Goal: Navigation & Orientation: Find specific page/section

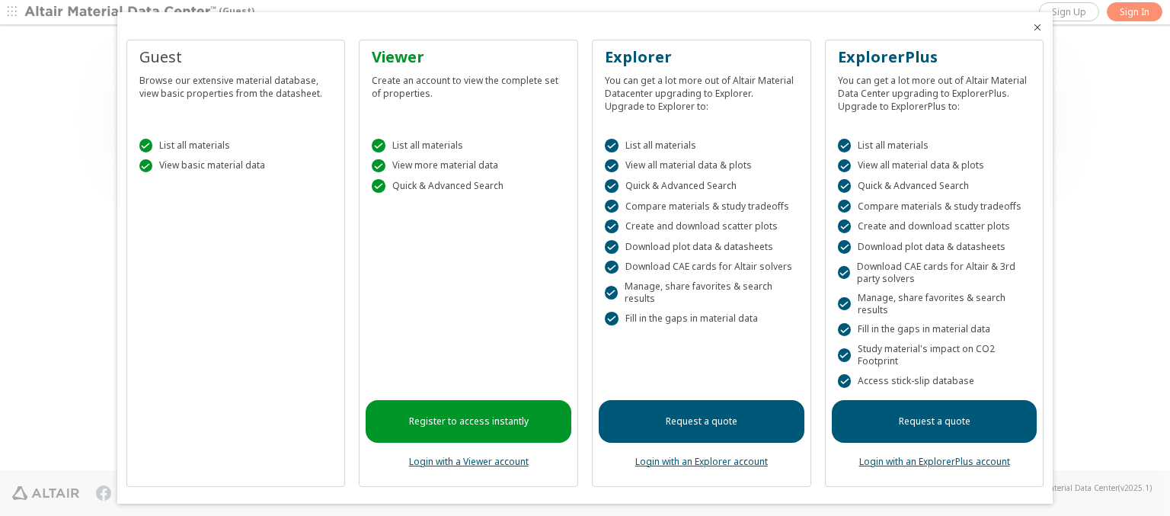
click at [1032, 27] on icon "Close" at bounding box center [1038, 27] width 12 height 12
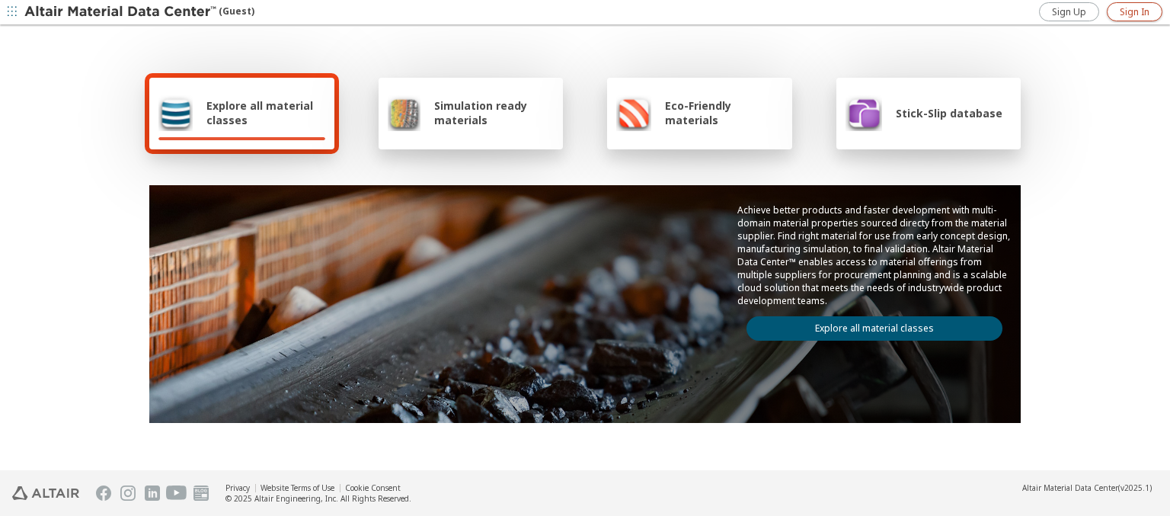
click at [1134, 11] on span "Sign In" at bounding box center [1135, 12] width 30 height 12
click at [121, 12] on img at bounding box center [121, 12] width 194 height 15
click at [260, 113] on span "Explore all material classes" at bounding box center [265, 112] width 119 height 29
click at [869, 325] on link "Explore all material classes" at bounding box center [875, 328] width 256 height 24
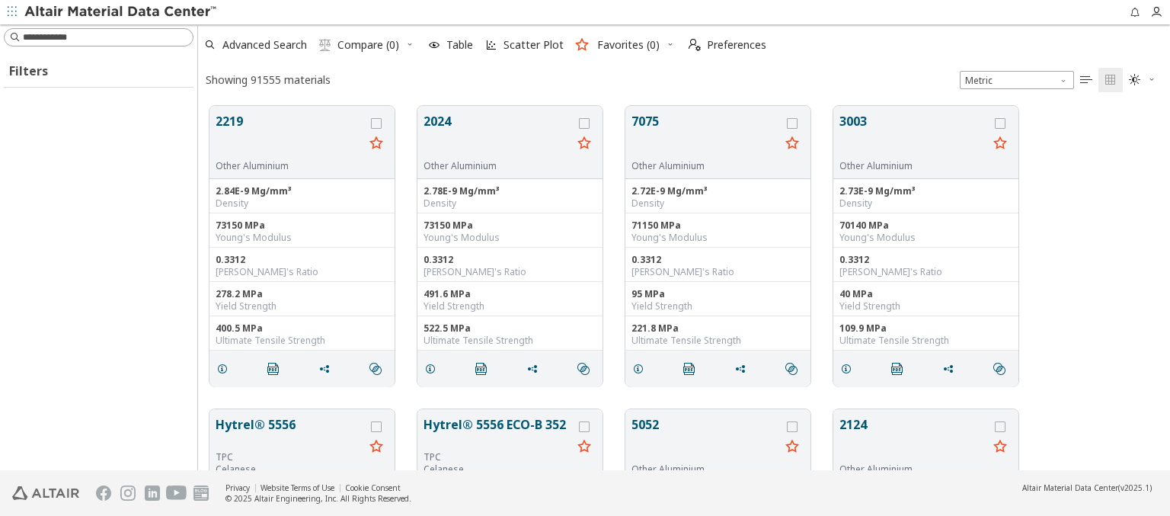
scroll to position [364, 960]
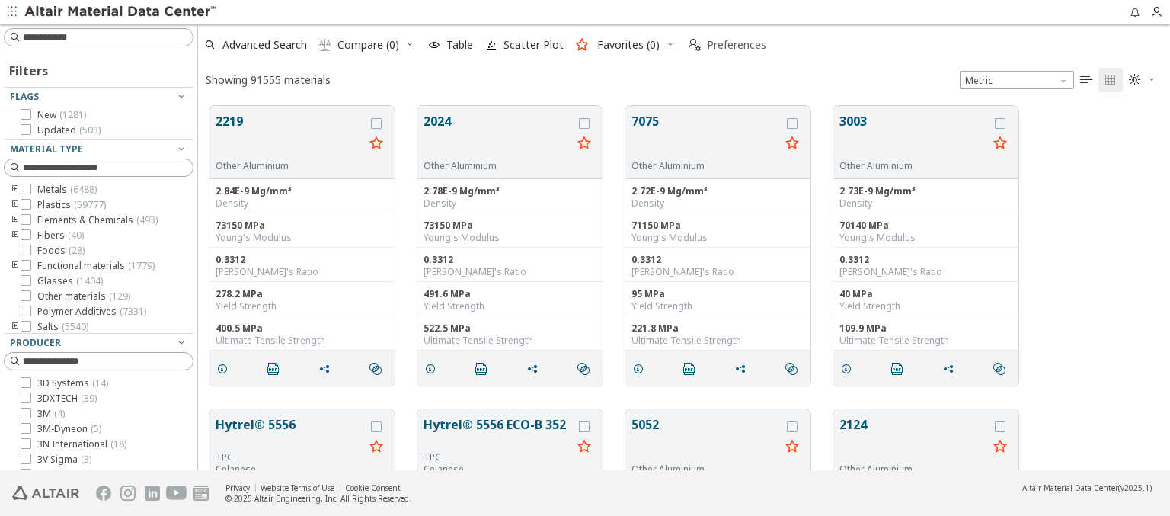
click at [723, 45] on span "Preferences" at bounding box center [736, 45] width 59 height 11
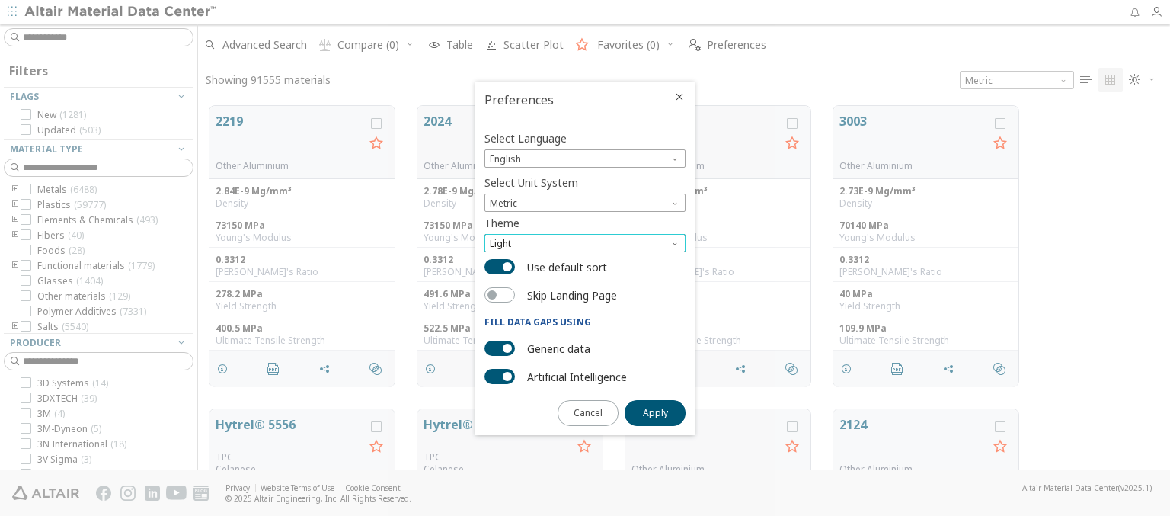
click at [585, 243] on span "Light" at bounding box center [585, 243] width 201 height 18
click at [501, 299] on span "Dark" at bounding box center [501, 299] width 21 height 12
click at [655, 411] on span "Apply" at bounding box center [655, 413] width 25 height 12
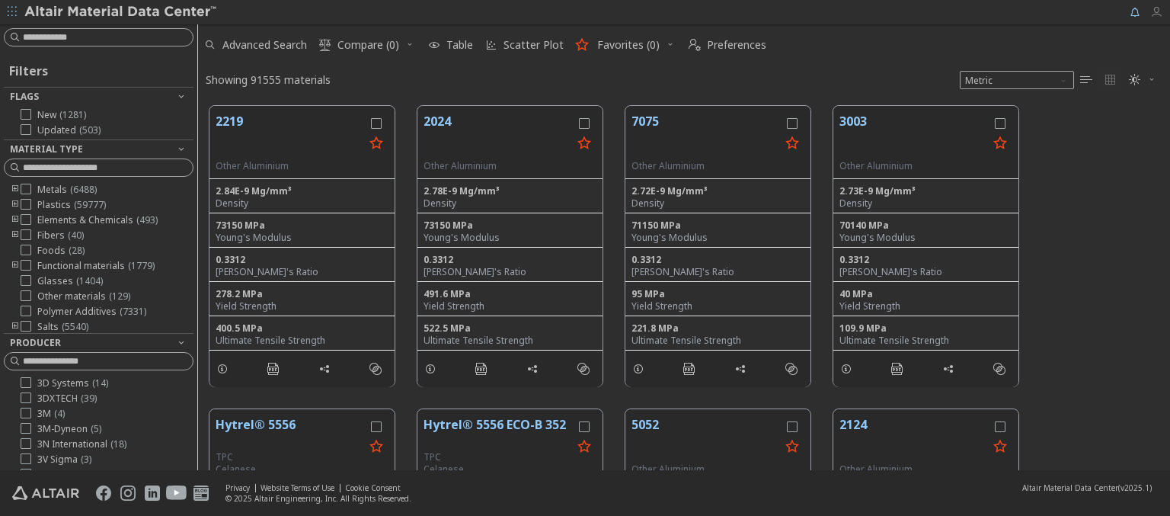
click at [1160, 12] on icon "button" at bounding box center [1156, 12] width 12 height 12
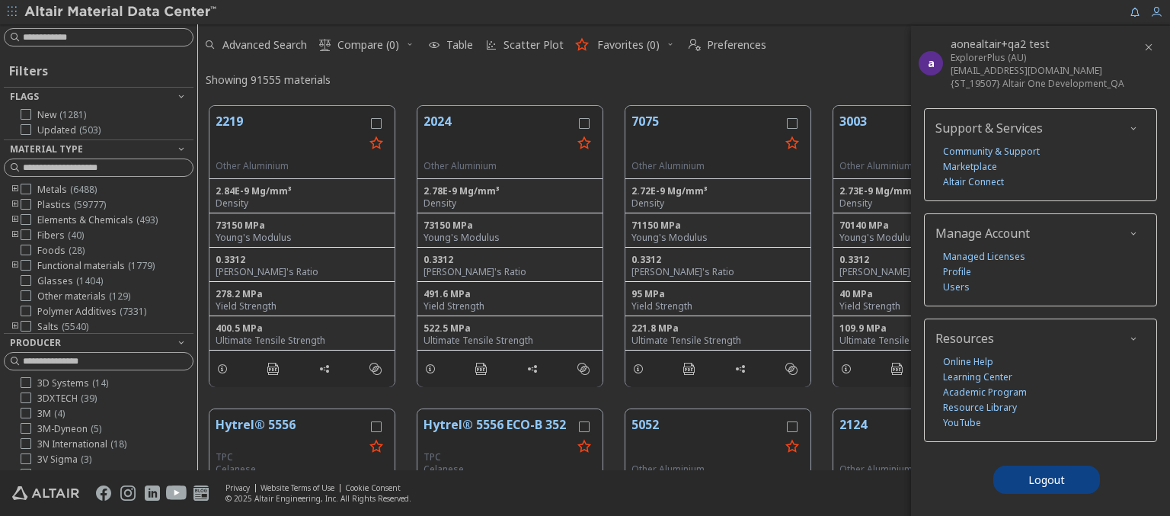
click at [12, 12] on icon "button" at bounding box center [12, 11] width 9 height 9
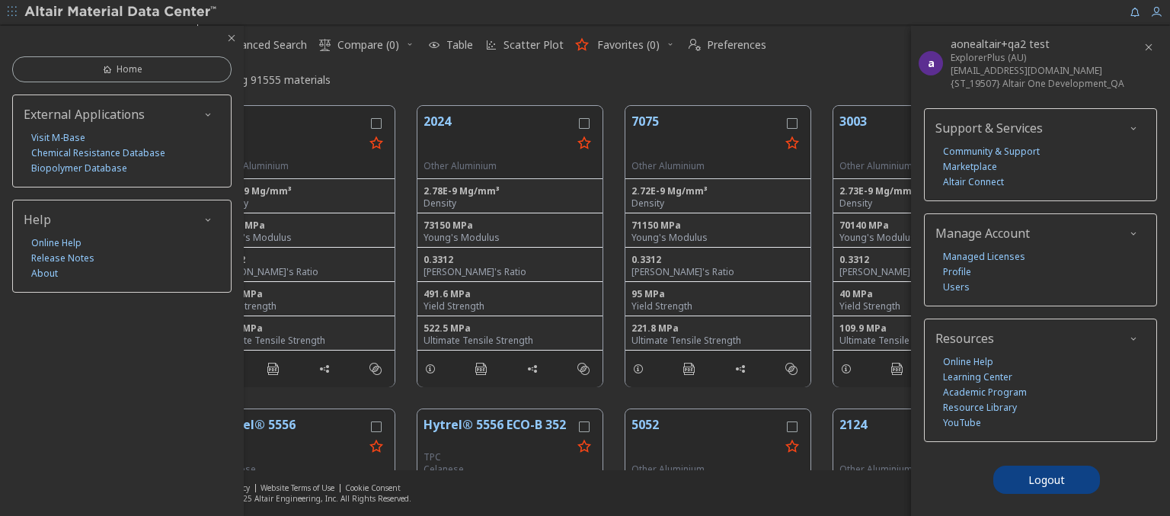
click at [121, 12] on img at bounding box center [121, 12] width 194 height 15
